Goal: Information Seeking & Learning: Learn about a topic

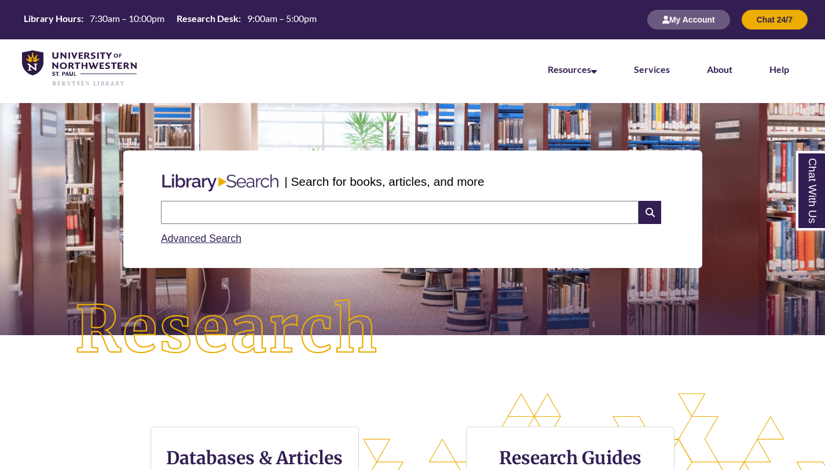
click at [395, 206] on input "text" at bounding box center [400, 212] width 478 height 23
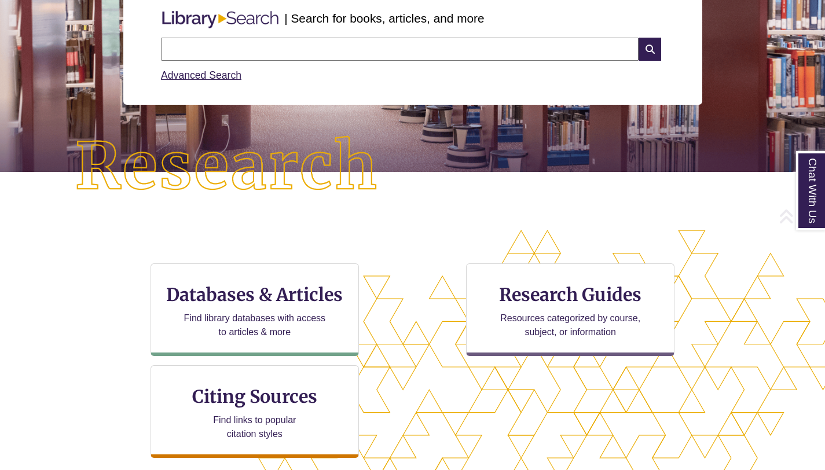
scroll to position [164, 0]
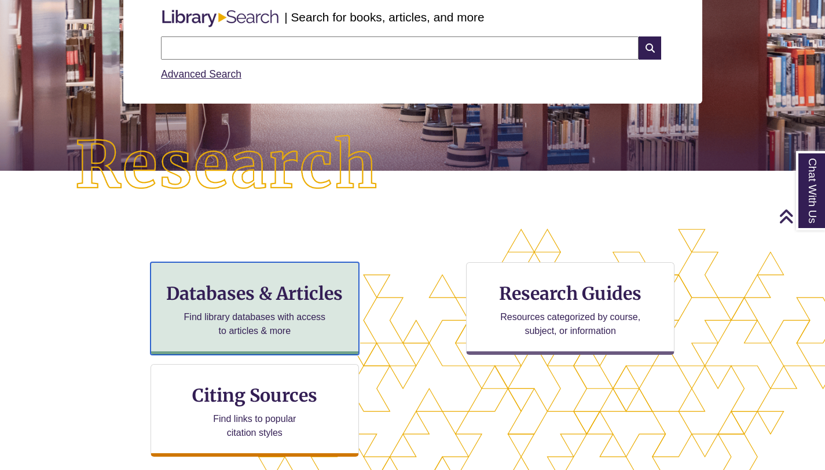
click at [296, 310] on div "Databases & Articles Find library databases with access to articles & more" at bounding box center [254, 308] width 208 height 93
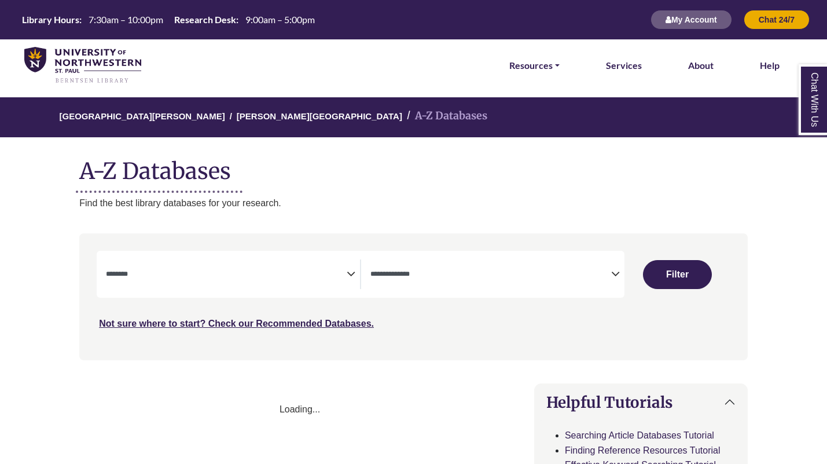
select select "Database Subject Filter"
select select "Database Types Filter"
select select "Database Subject Filter"
select select "Database Types Filter"
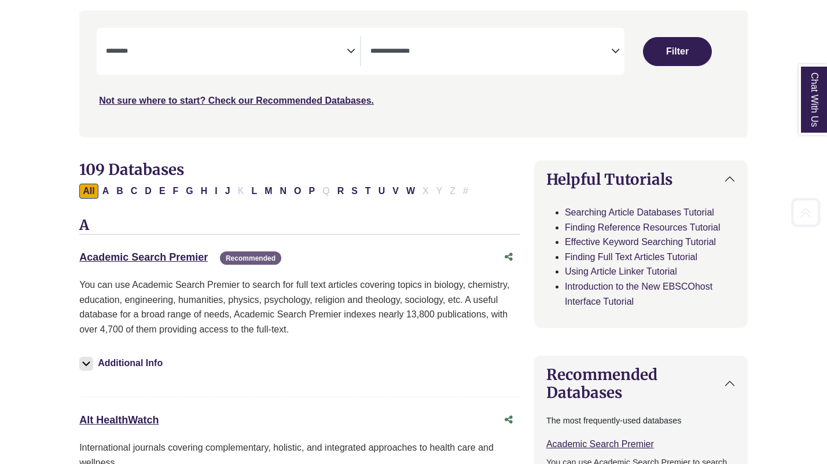
scroll to position [267, 0]
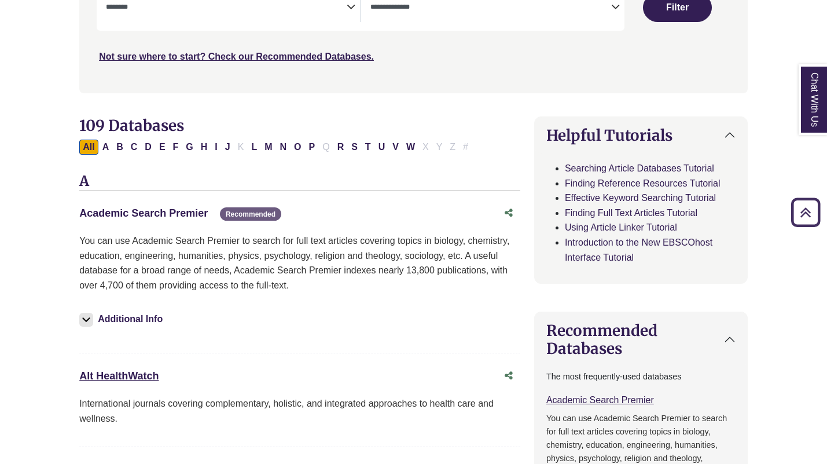
click at [183, 211] on link "Academic Search Premier This link opens in a new window" at bounding box center [143, 213] width 128 height 12
